Goal: Navigation & Orientation: Find specific page/section

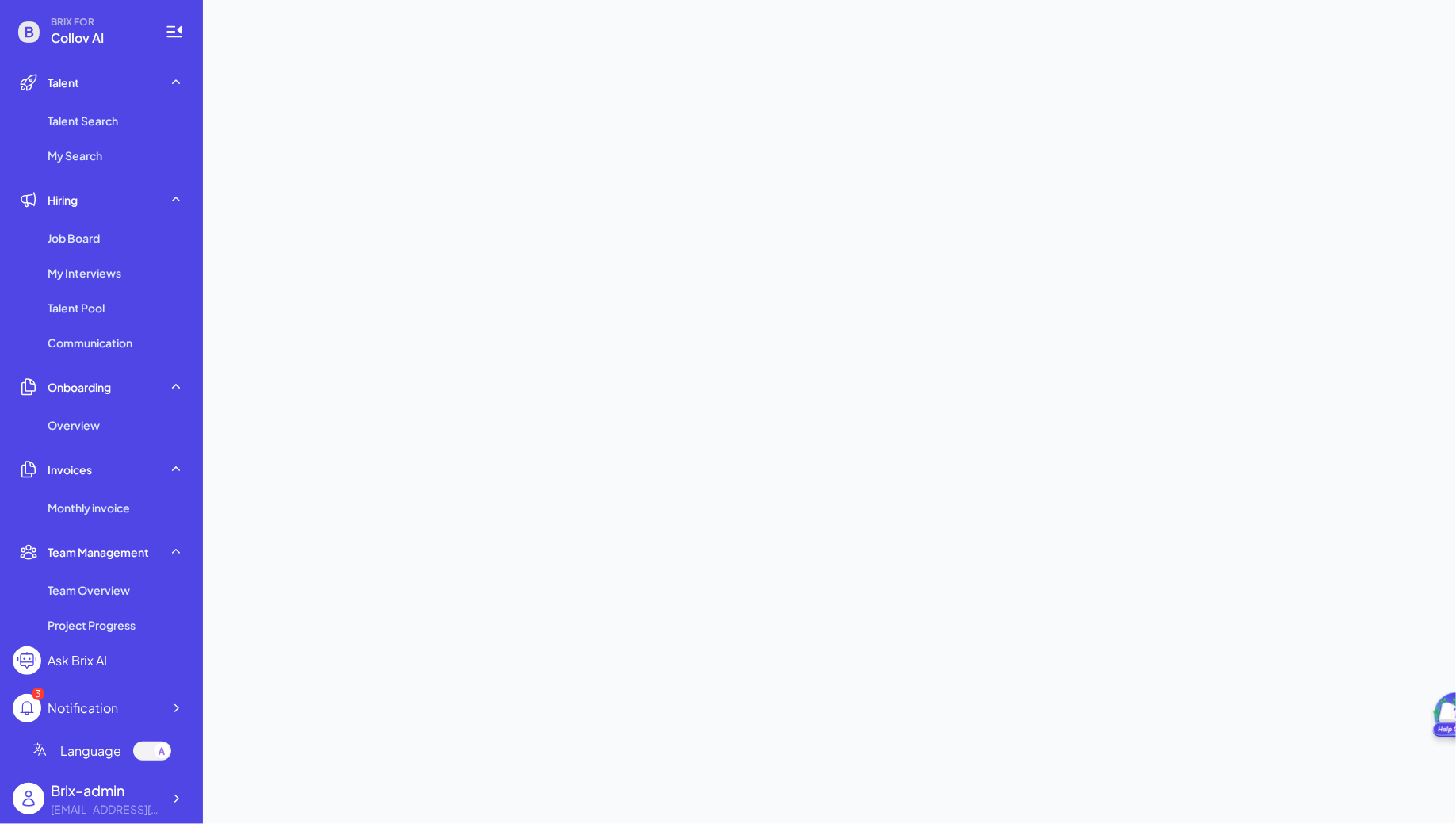
scroll to position [204, 0]
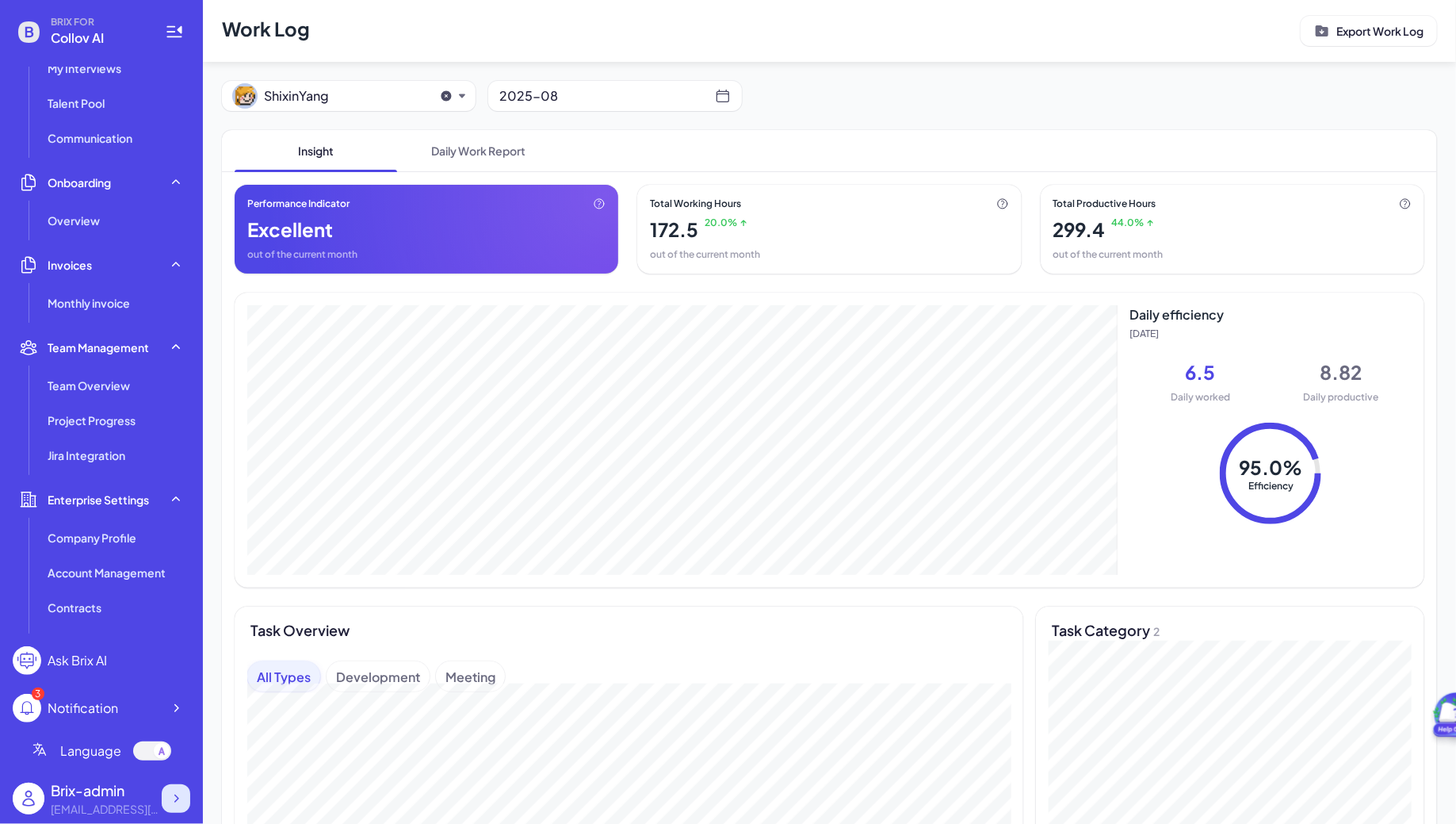
click at [173, 803] on icon at bounding box center [175, 798] width 16 height 16
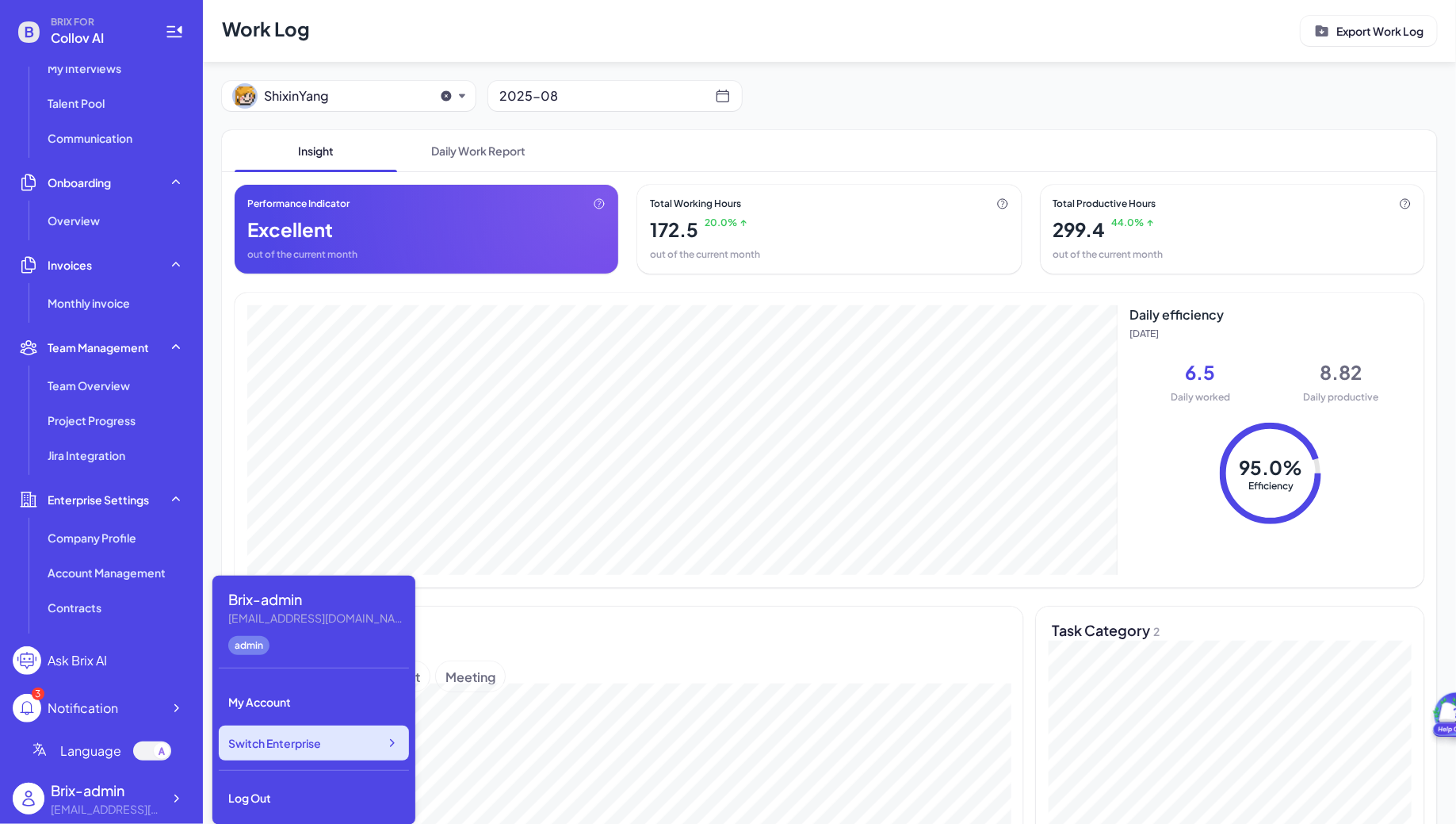
click at [292, 738] on span "Switch Enterprise" at bounding box center [274, 743] width 93 height 16
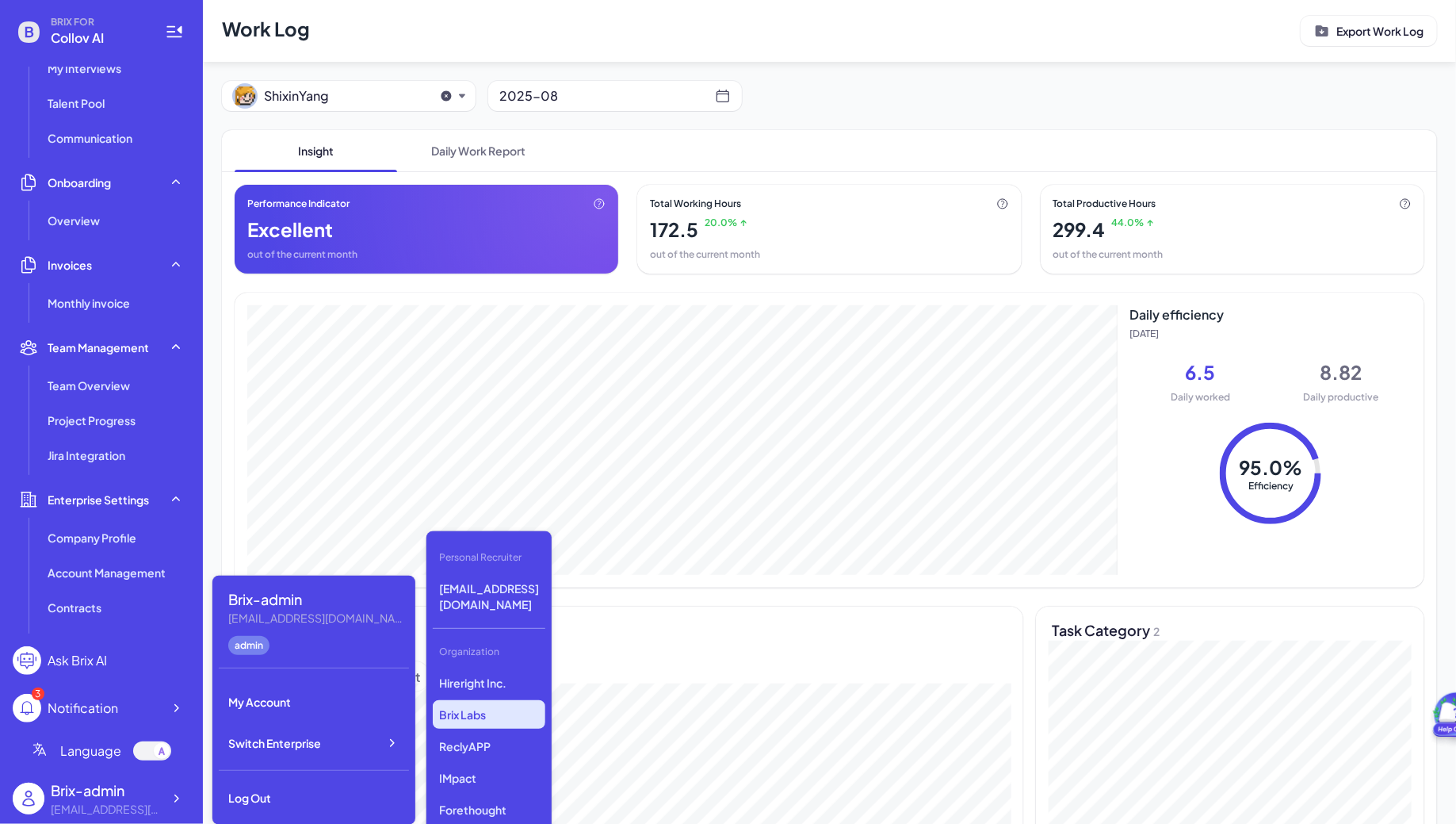
scroll to position [2376, 0]
click at [485, 766] on p "Skywalk Inc." at bounding box center [489, 780] width 112 height 28
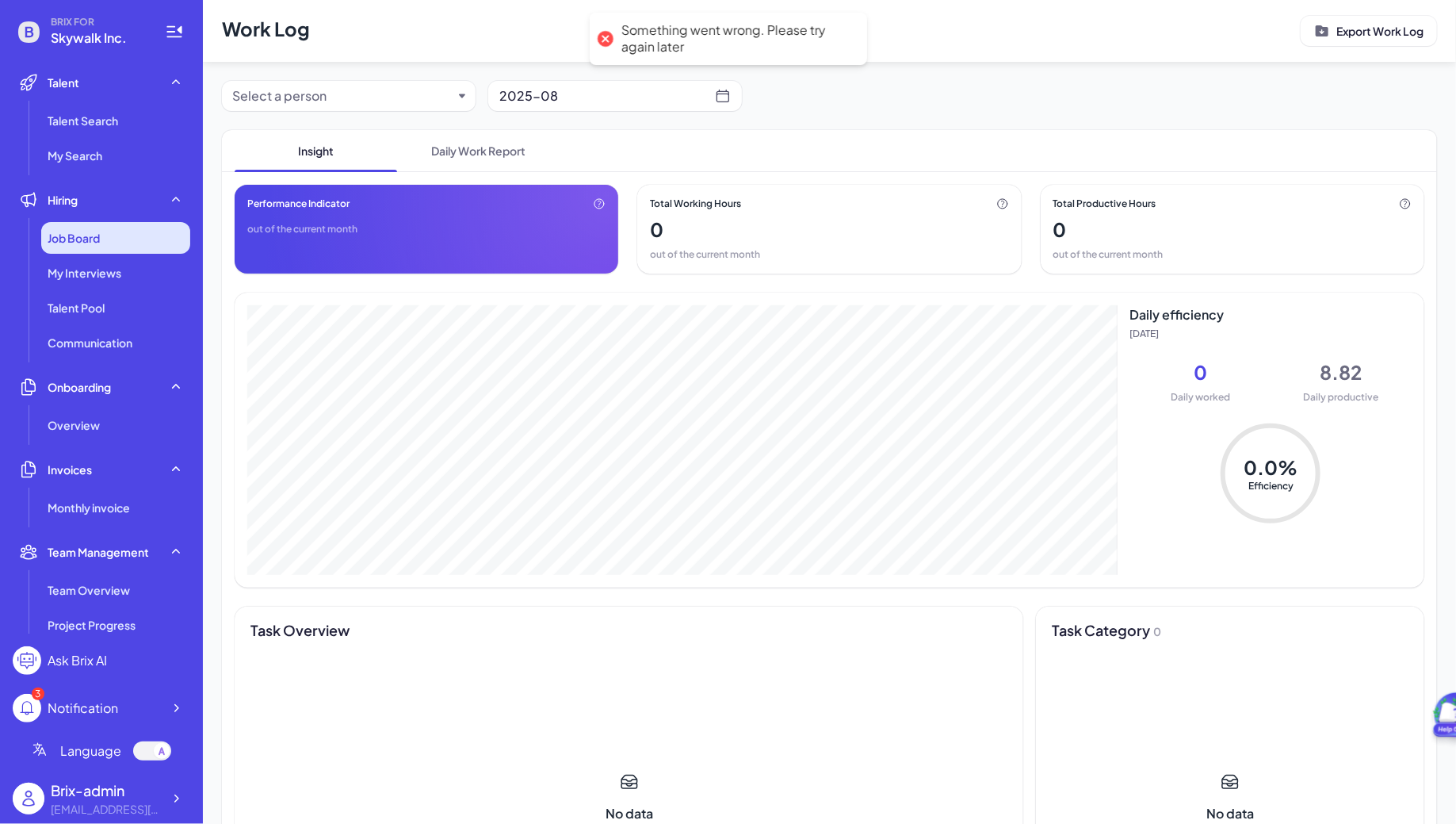
click at [106, 238] on div "Job Board" at bounding box center [115, 238] width 149 height 32
